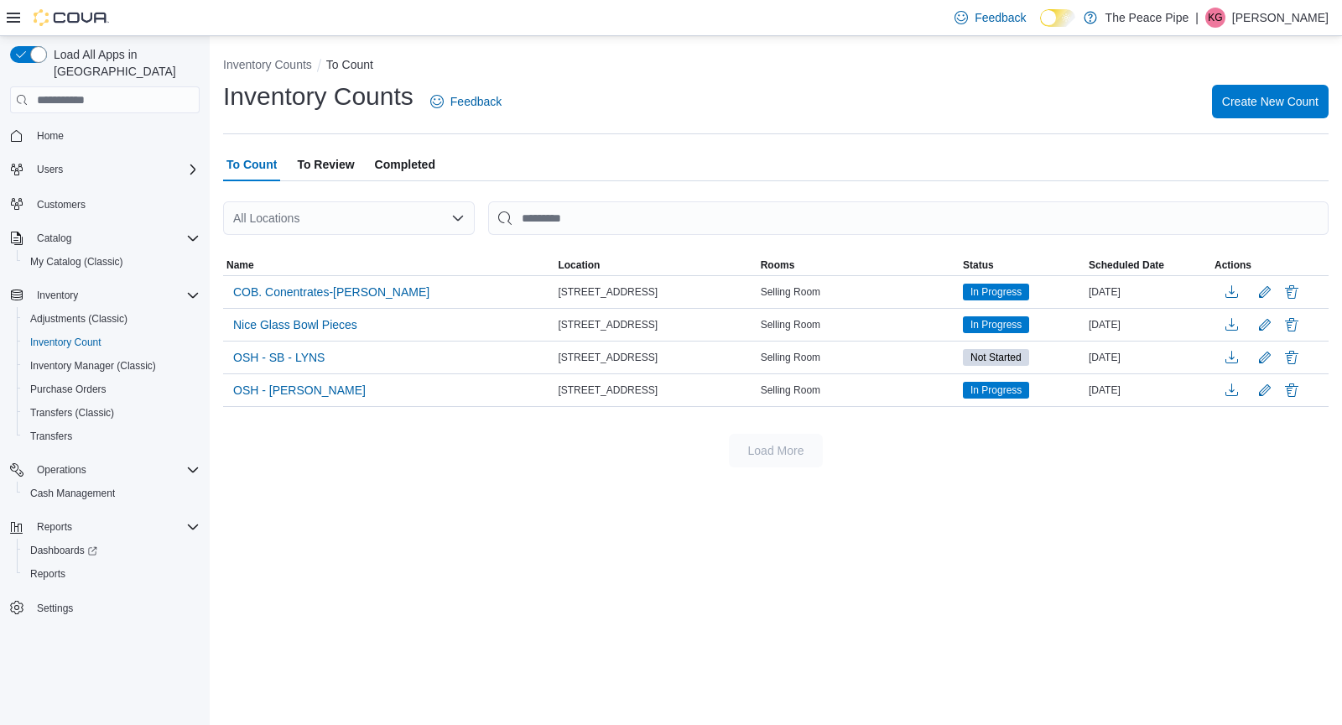
click at [337, 166] on span "To Review" at bounding box center [325, 165] width 57 height 34
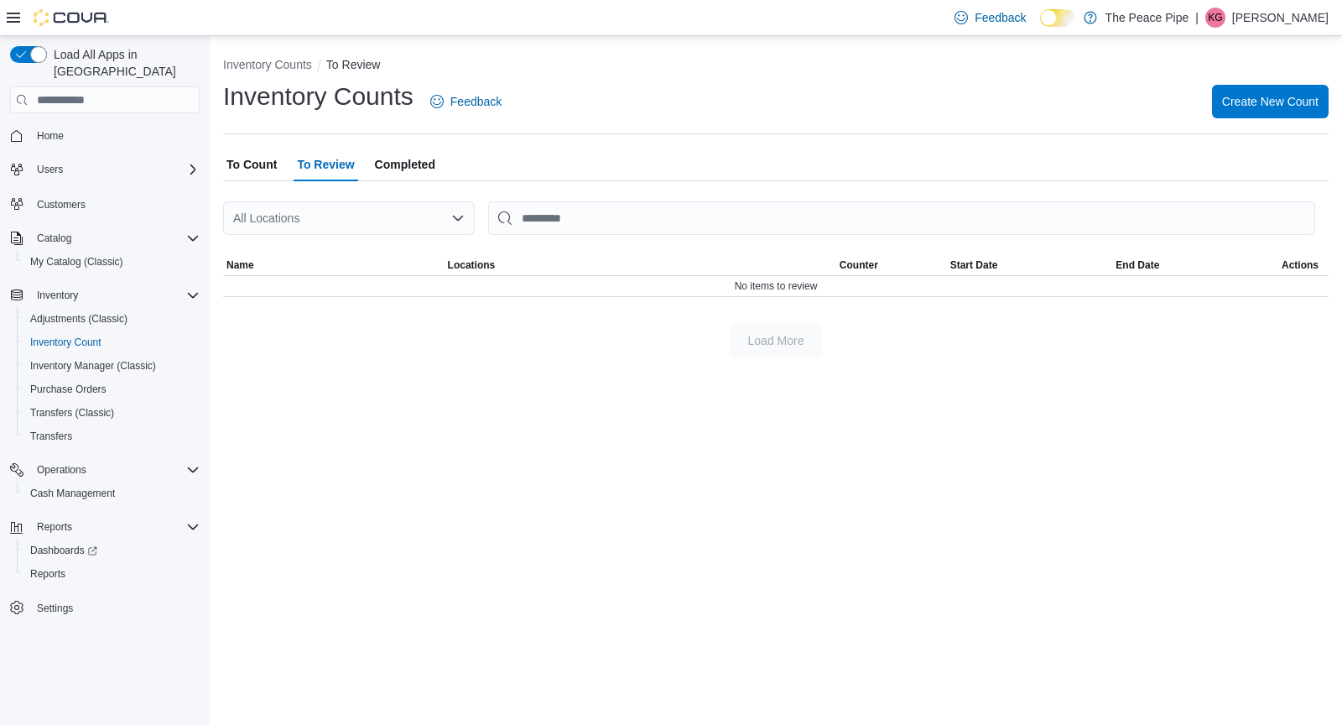
click at [258, 162] on span "To Count" at bounding box center [252, 165] width 50 height 34
